Goal: Obtain resource: Download file/media

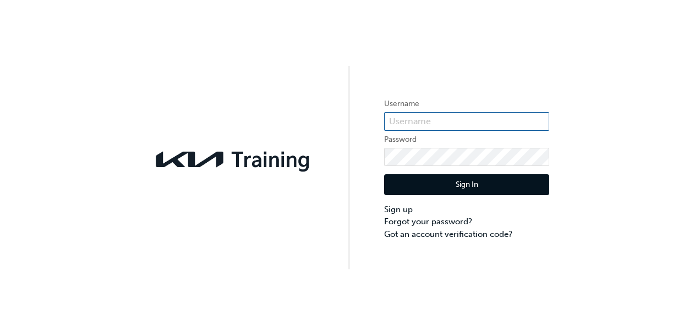
type input "KAU87310C1"
drag, startPoint x: 453, startPoint y: 123, endPoint x: 288, endPoint y: 119, distance: 164.5
click at [288, 119] on div "Username KAU87310C1 Password Sign In Sign up Forgot your password? Got an accou…" at bounding box center [350, 135] width 700 height 270
type input "KAU87310C1"
click at [394, 182] on button "Sign In" at bounding box center [466, 184] width 165 height 21
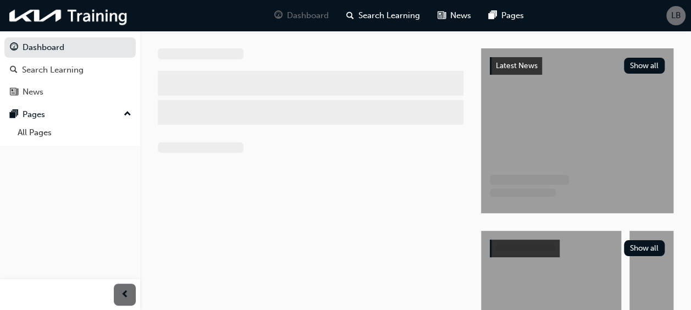
click at [679, 19] on span "LB" at bounding box center [677, 15] width 10 height 13
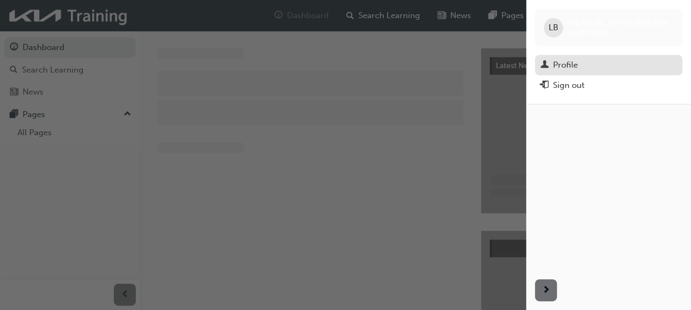
click at [578, 63] on div "Profile" at bounding box center [565, 65] width 25 height 13
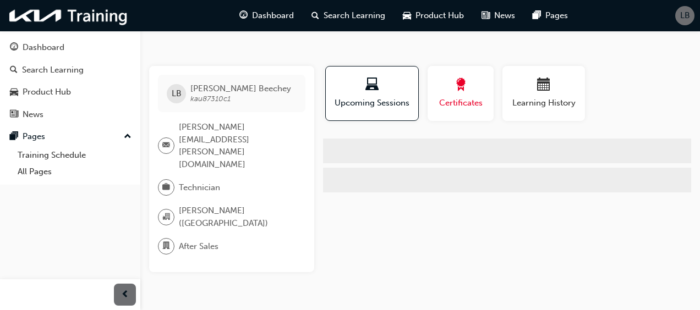
click at [469, 95] on div "Certificates" at bounding box center [461, 93] width 50 height 31
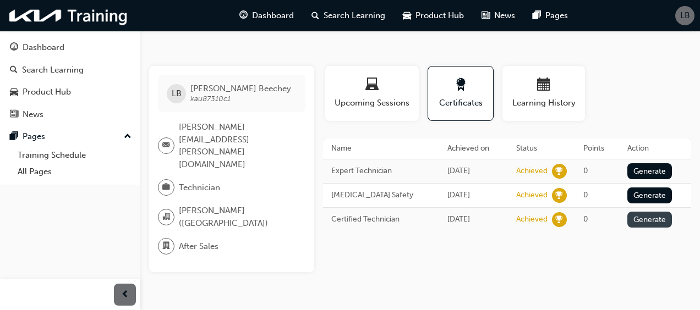
click at [641, 217] on button "Generate" at bounding box center [649, 220] width 45 height 16
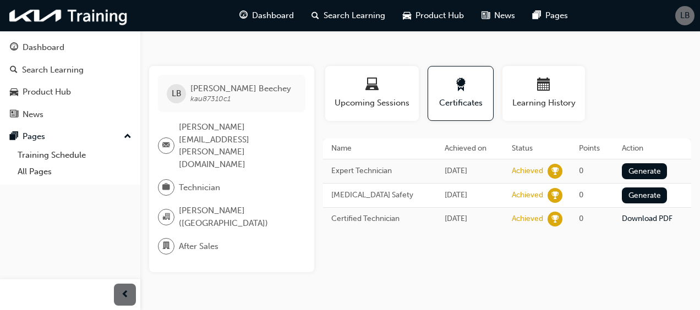
click at [651, 210] on td "Download PDF" at bounding box center [652, 218] width 78 height 23
click at [652, 222] on td "Download PDF" at bounding box center [652, 218] width 78 height 23
click at [651, 215] on link "Download PDF" at bounding box center [647, 218] width 51 height 9
click at [636, 176] on button "Generate" at bounding box center [644, 171] width 45 height 16
click at [637, 199] on button "Generate" at bounding box center [644, 196] width 45 height 16
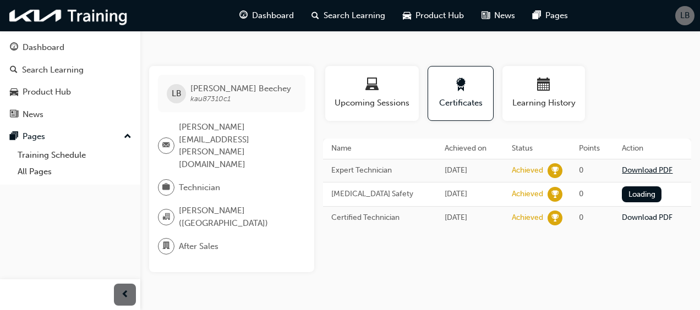
click at [638, 174] on link "Download PDF" at bounding box center [647, 170] width 51 height 9
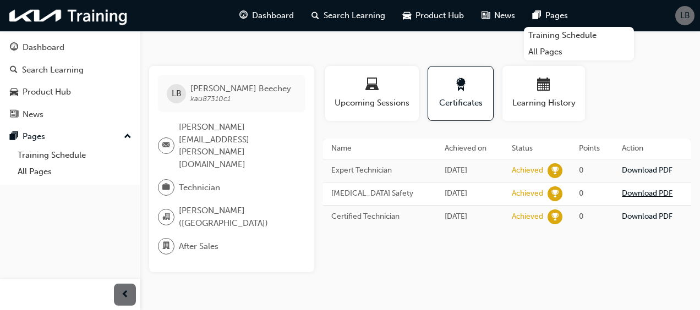
click at [649, 192] on link "Download PDF" at bounding box center [647, 193] width 51 height 9
click at [382, 83] on div "button" at bounding box center [371, 86] width 77 height 17
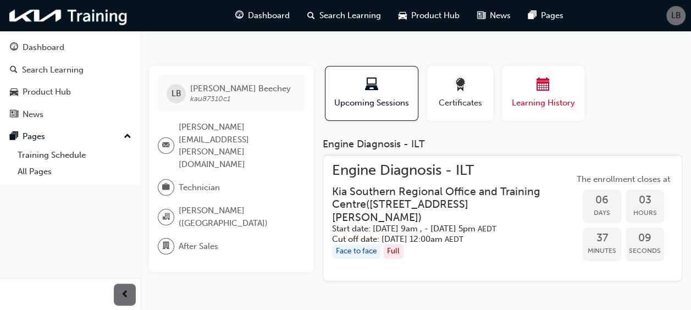
click at [528, 92] on div "button" at bounding box center [543, 86] width 66 height 17
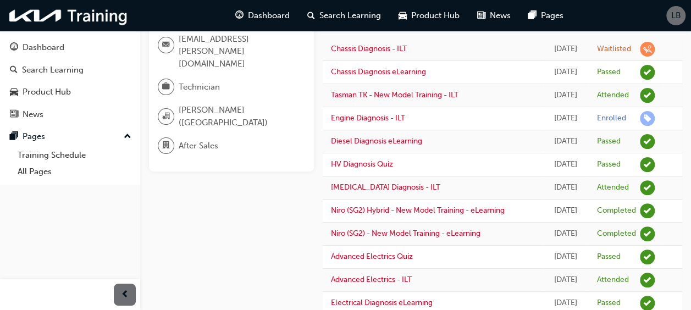
scroll to position [103, 0]
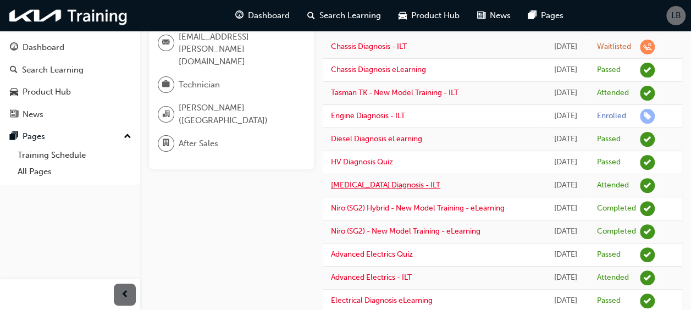
click at [393, 190] on link "[MEDICAL_DATA] Diagnosis - ILT" at bounding box center [385, 184] width 109 height 9
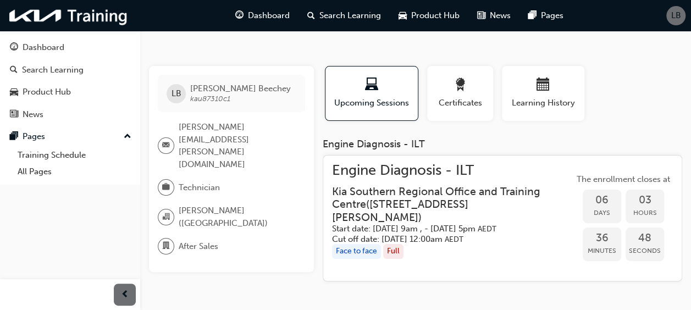
scroll to position [12, 0]
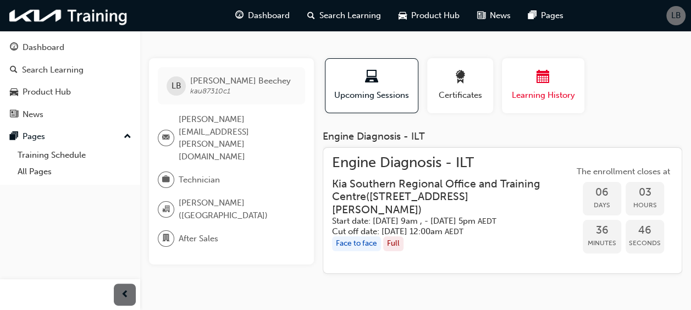
click at [552, 82] on div "Learning History" at bounding box center [543, 85] width 66 height 31
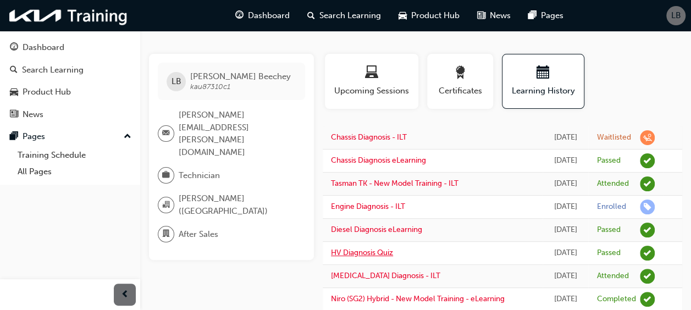
click at [389, 257] on link "HV Diagnosis Quiz" at bounding box center [362, 252] width 62 height 9
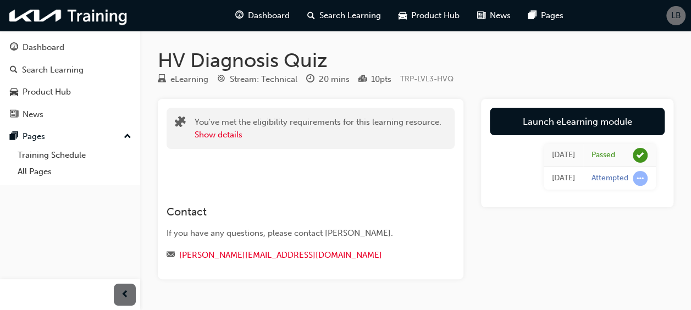
scroll to position [12, 0]
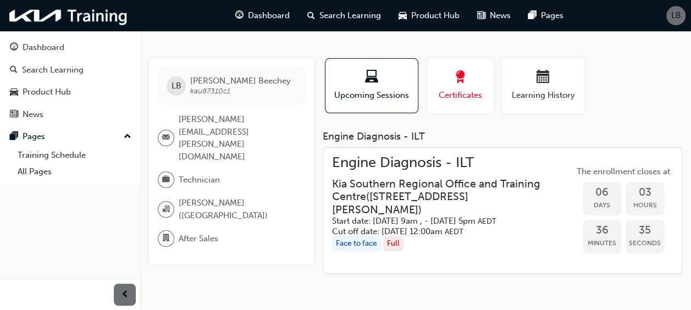
click at [480, 76] on div "button" at bounding box center [461, 78] width 50 height 17
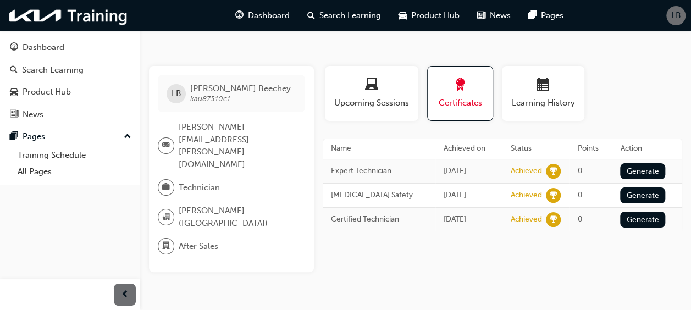
scroll to position [0, 0]
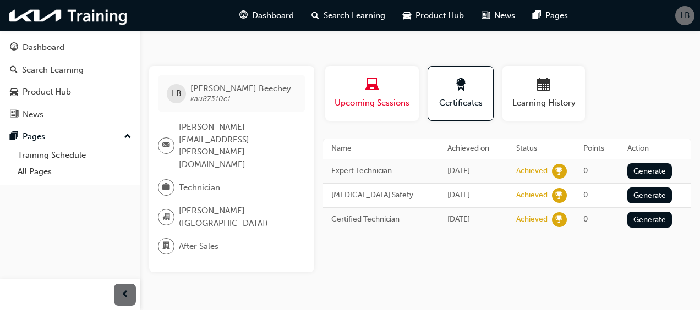
click at [396, 108] on span "Upcoming Sessions" at bounding box center [371, 103] width 77 height 13
